Goal: Task Accomplishment & Management: Manage account settings

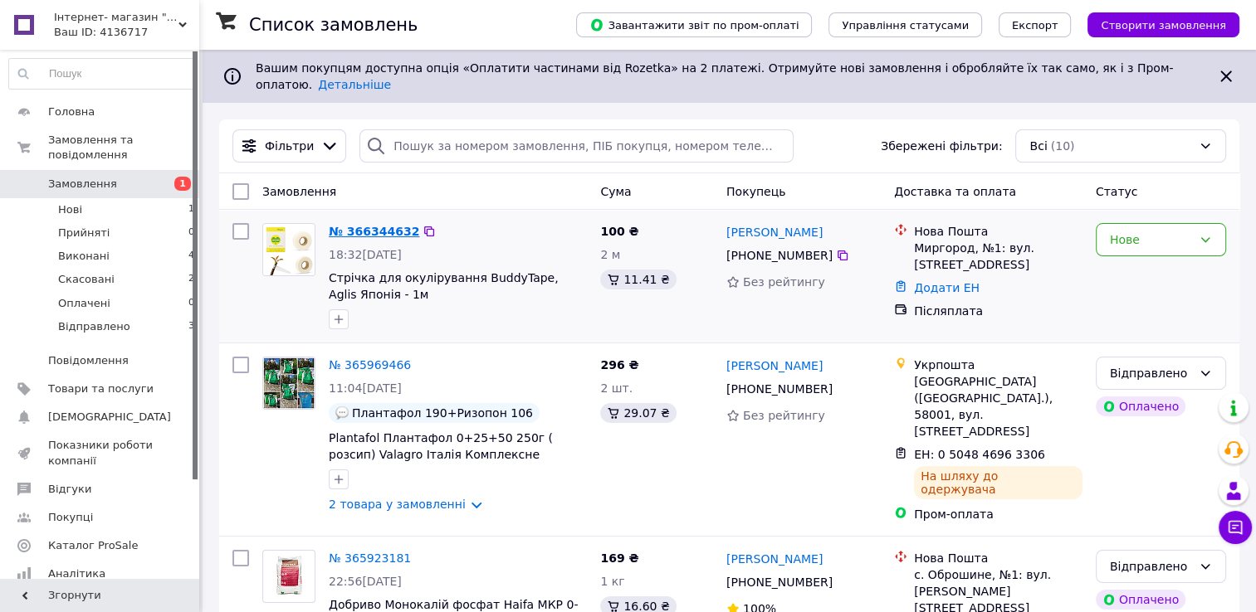
click at [350, 225] on link "№ 366344632" at bounding box center [374, 231] width 90 height 13
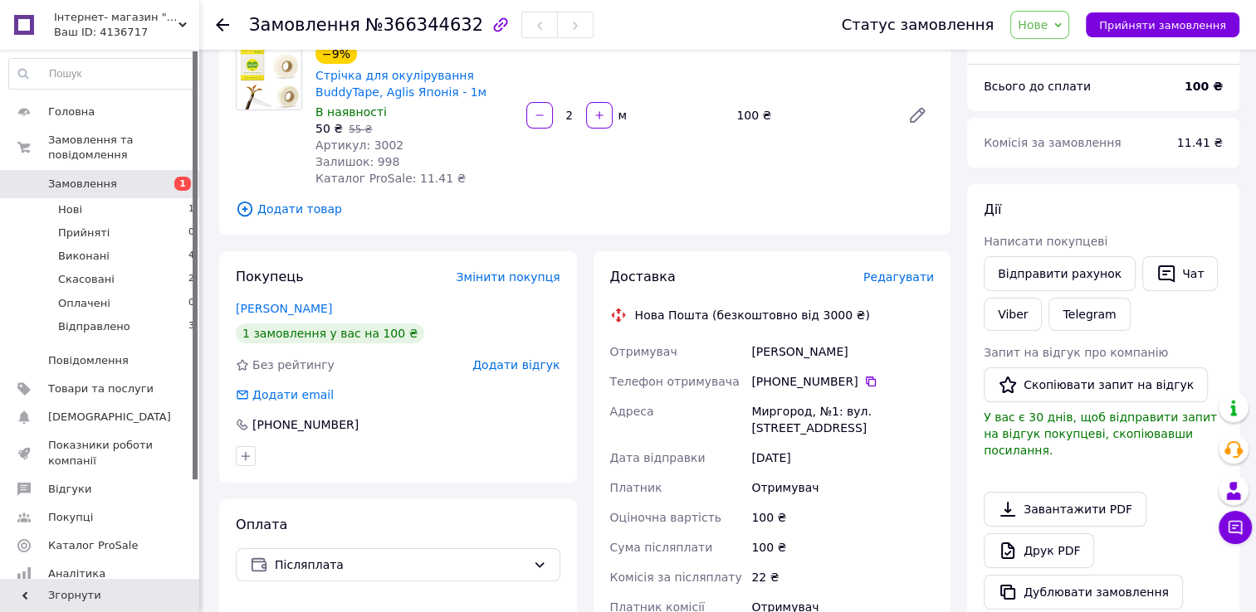
scroll to position [166, 0]
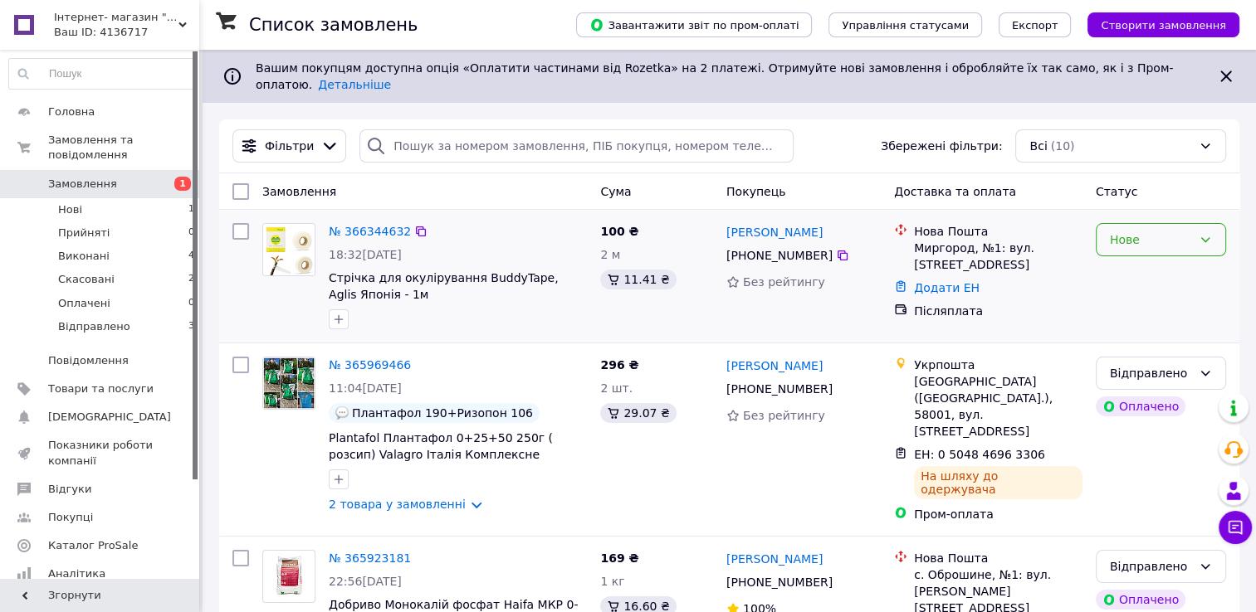
click at [1211, 233] on icon at bounding box center [1204, 239] width 13 height 13
click at [1164, 324] on li "Скасовано" at bounding box center [1160, 323] width 129 height 30
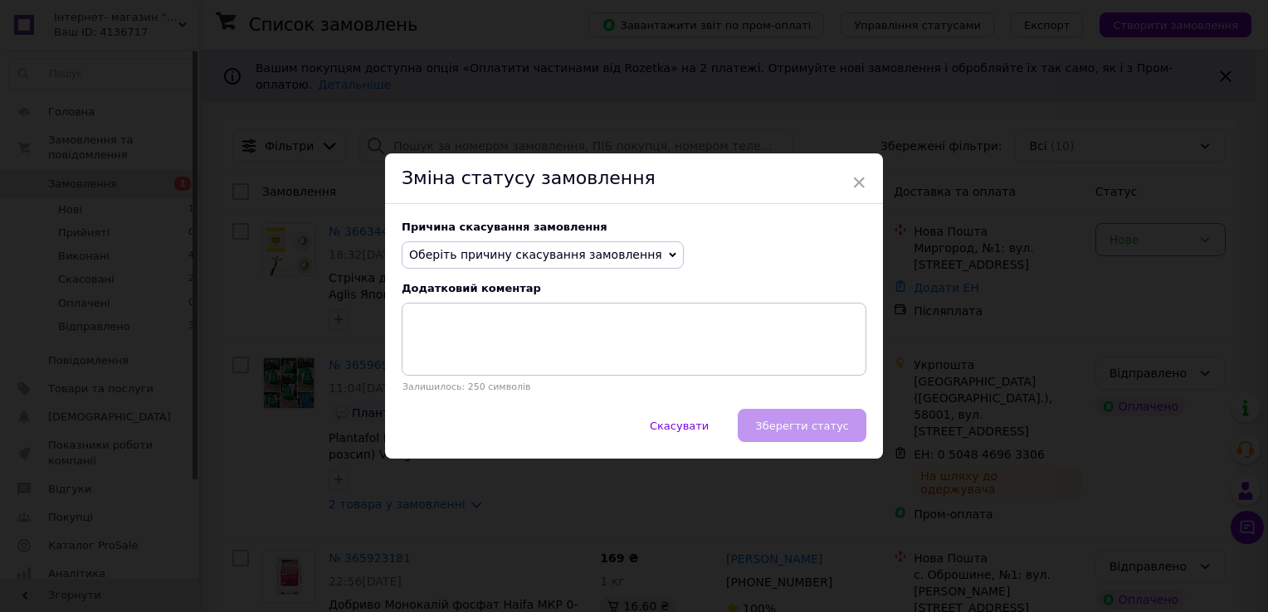
click at [625, 254] on span "Оберіть причину скасування замовлення" at bounding box center [535, 254] width 253 height 13
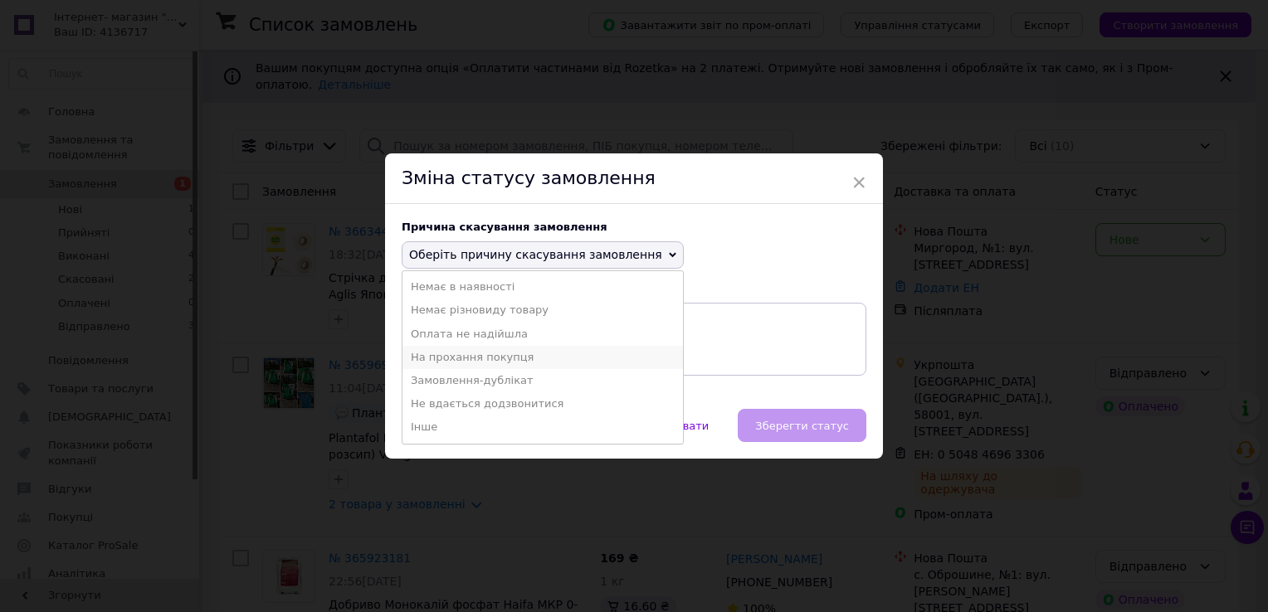
click at [563, 358] on li "На прохання покупця" at bounding box center [542, 357] width 281 height 23
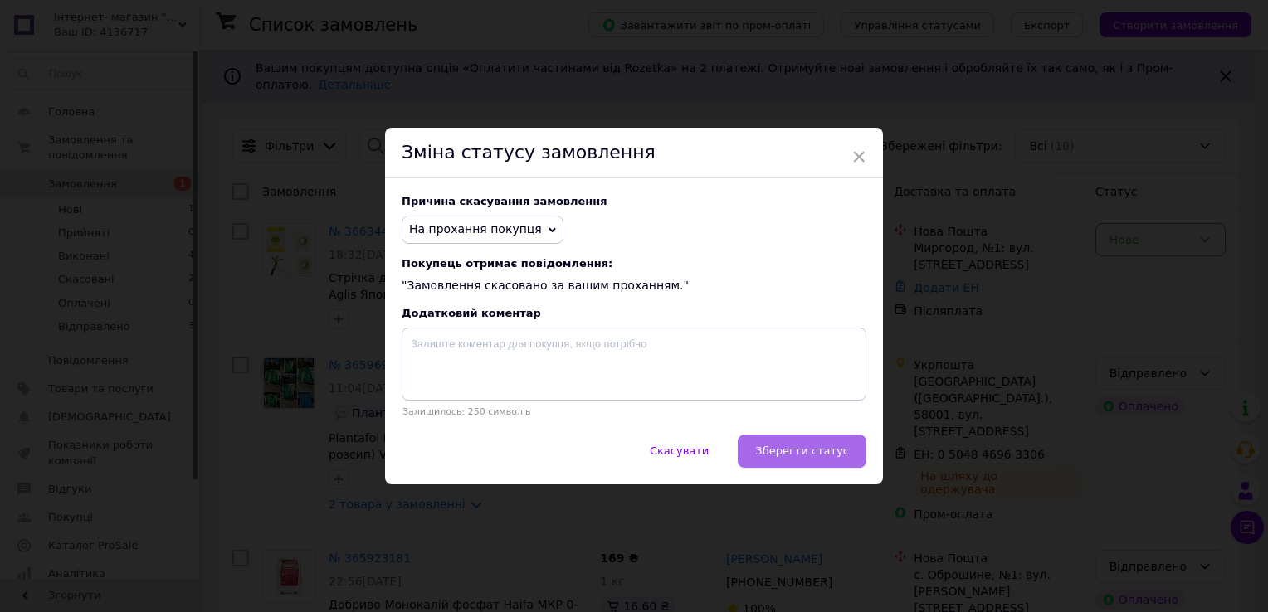
click at [798, 454] on span "Зберегти статус" at bounding box center [802, 451] width 94 height 12
